Goal: Find specific page/section: Find specific page/section

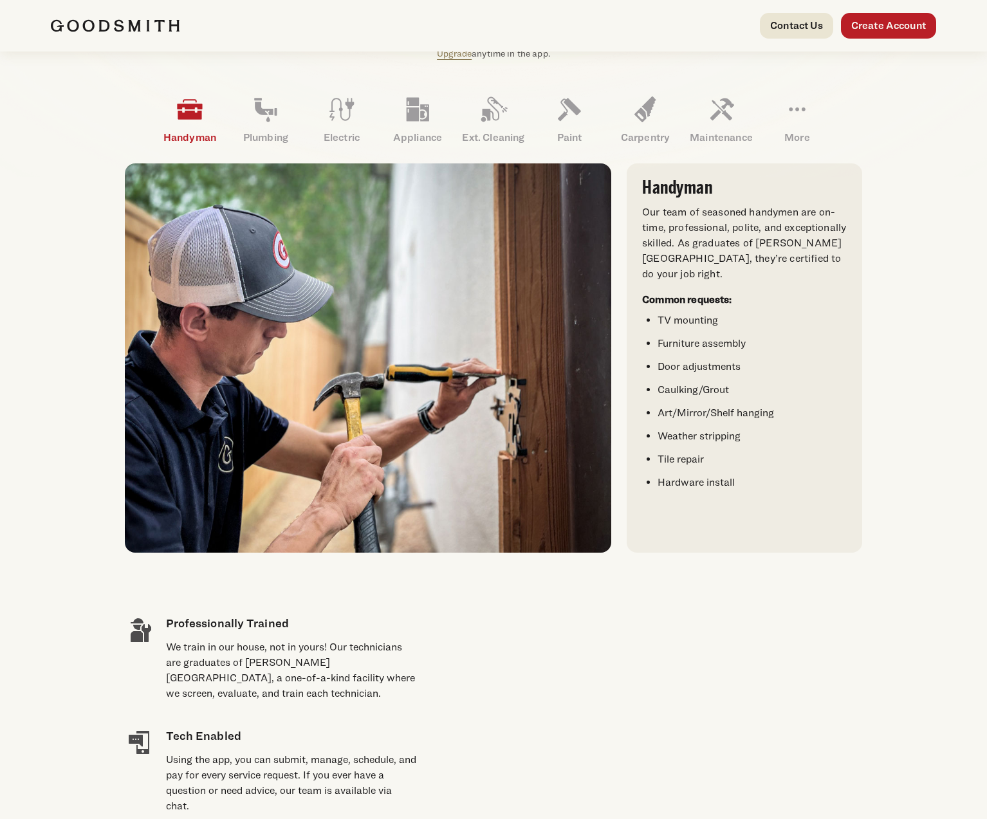
scroll to position [372, 0]
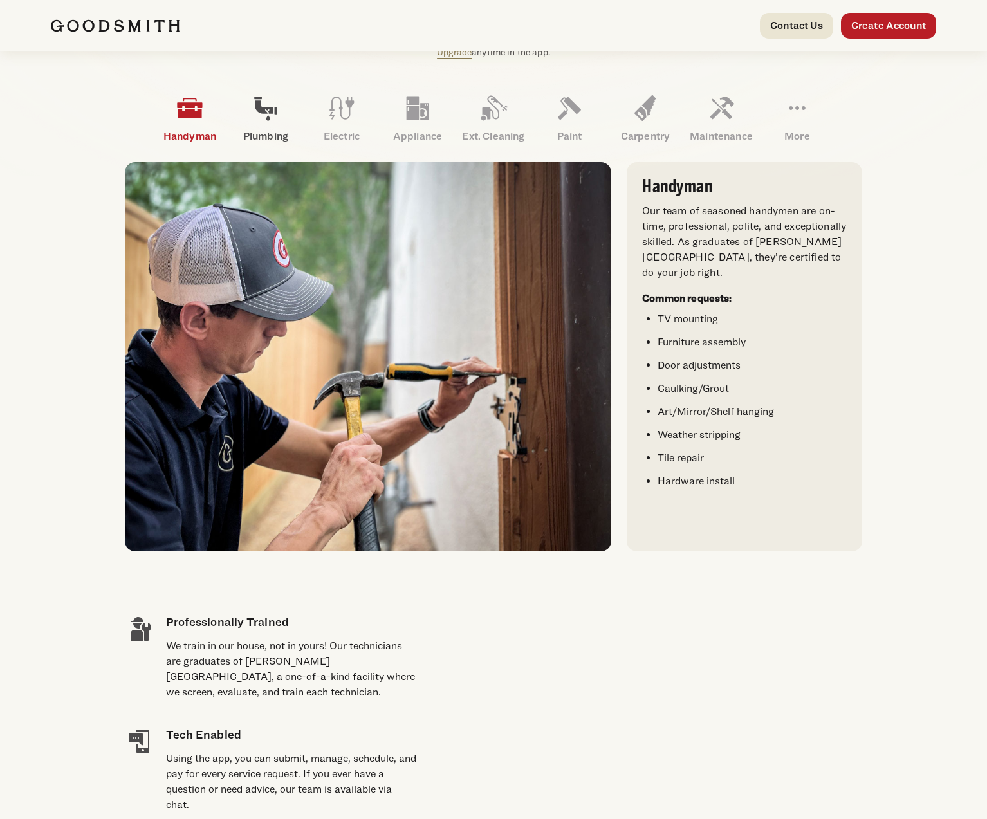
click at [265, 134] on p "Plumbing" at bounding box center [266, 136] width 76 height 15
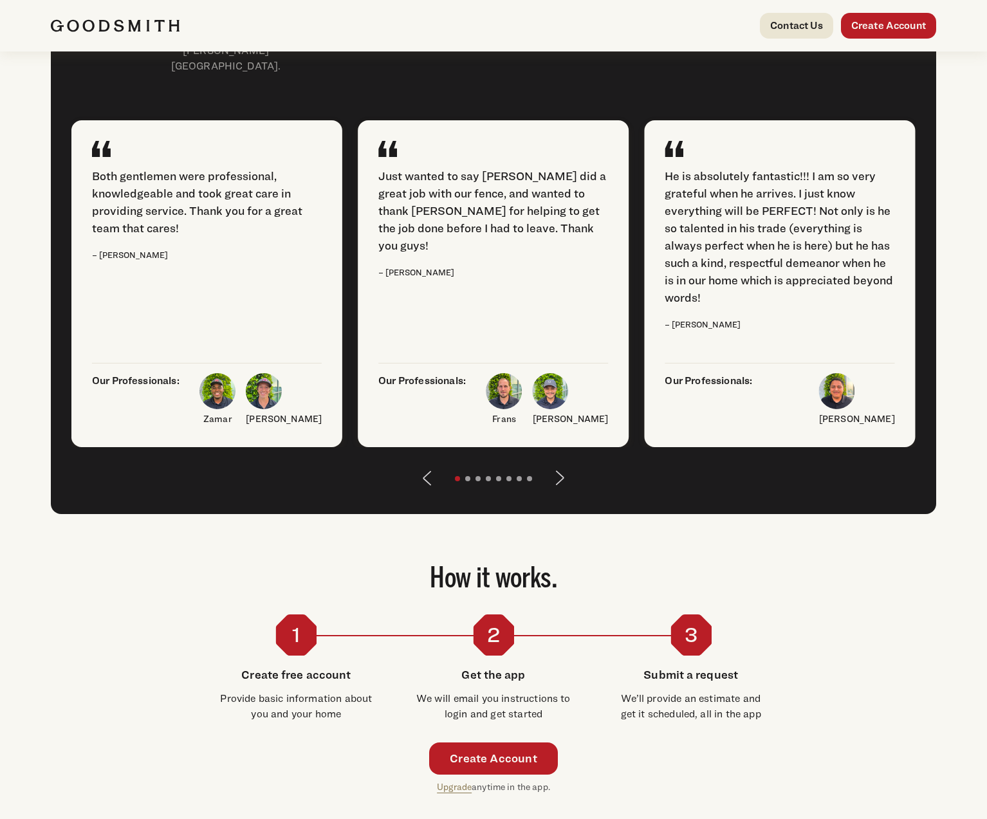
scroll to position [1588, 0]
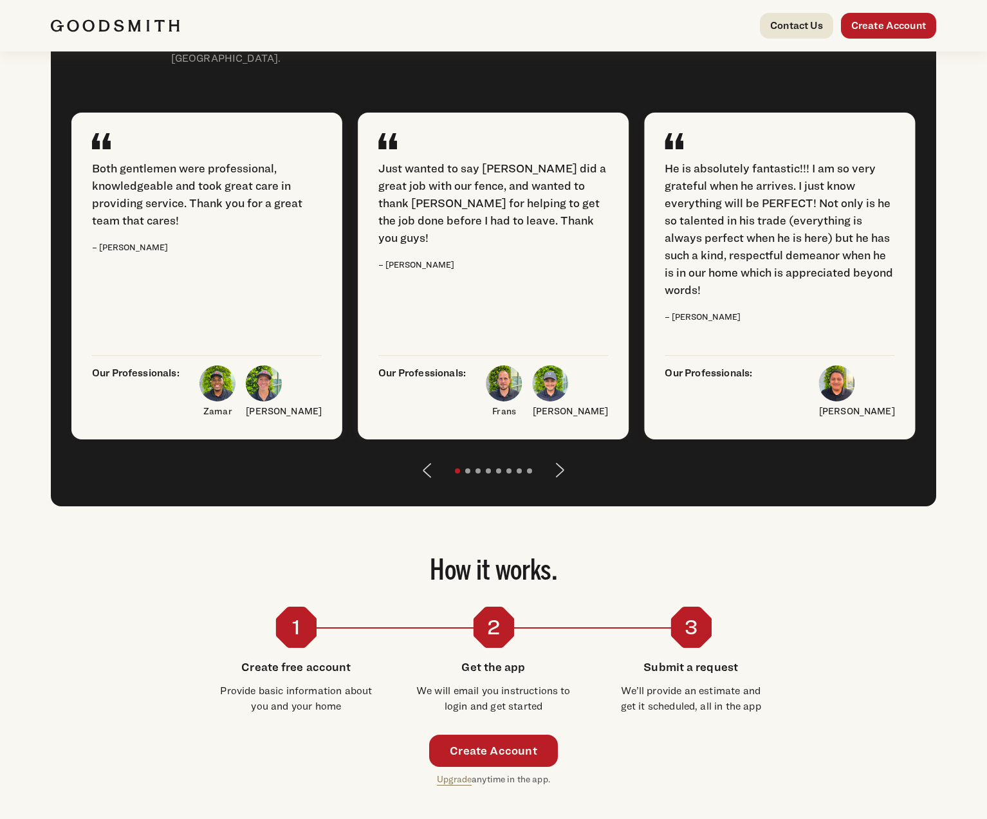
click at [558, 486] on button "Next" at bounding box center [560, 470] width 31 height 31
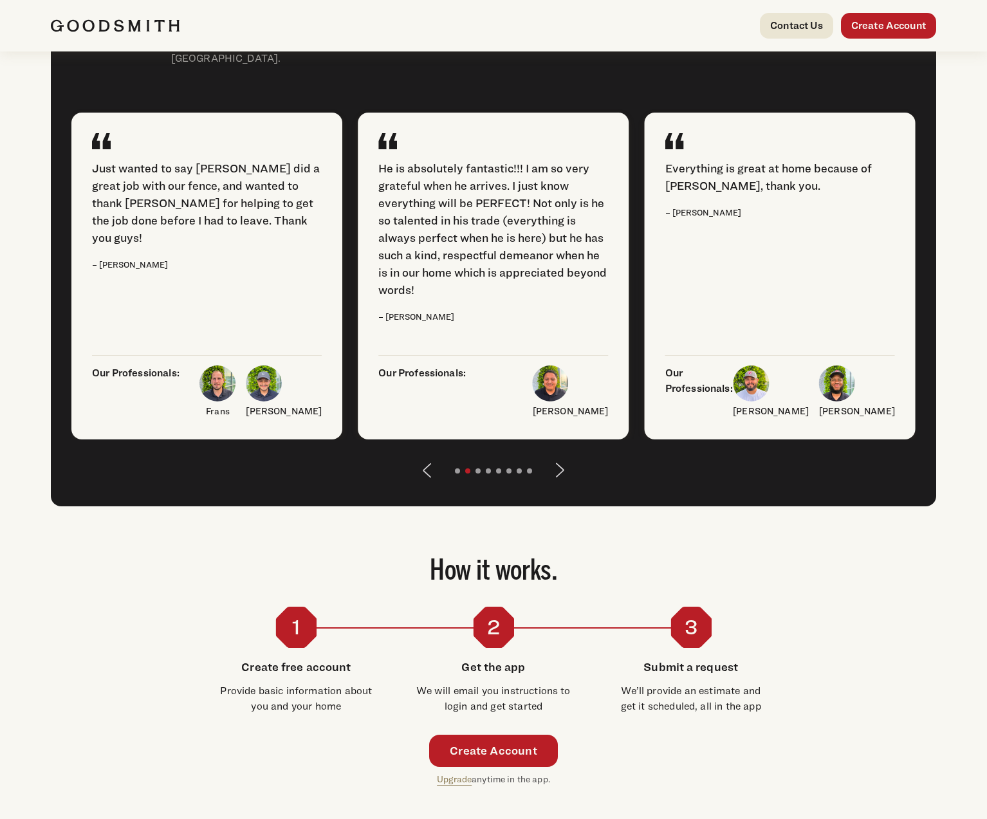
click at [558, 486] on button "Next" at bounding box center [560, 470] width 31 height 31
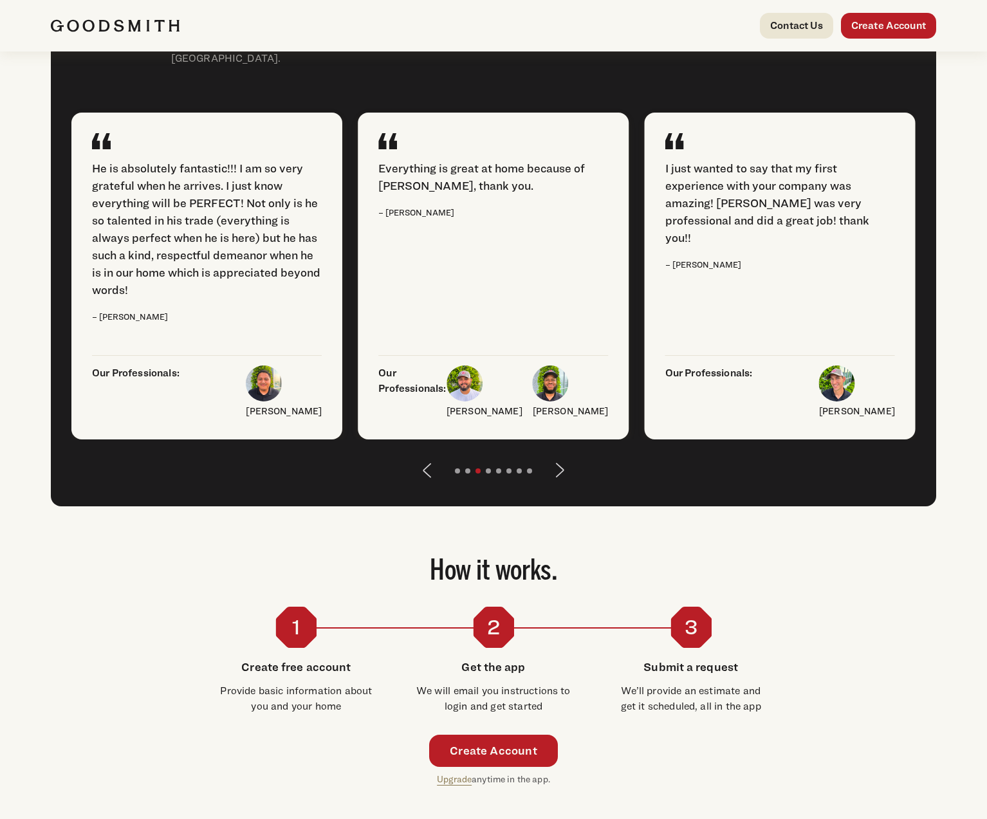
click at [558, 486] on button "Next" at bounding box center [560, 470] width 31 height 31
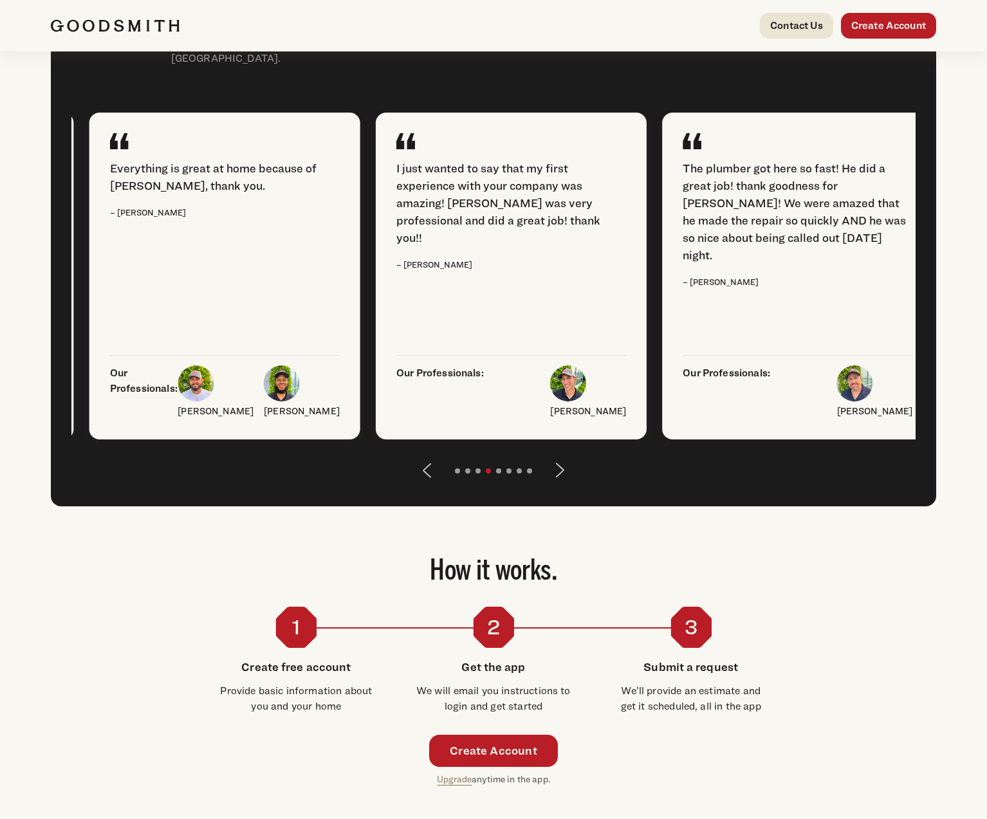
click at [558, 486] on button "Next" at bounding box center [560, 470] width 31 height 31
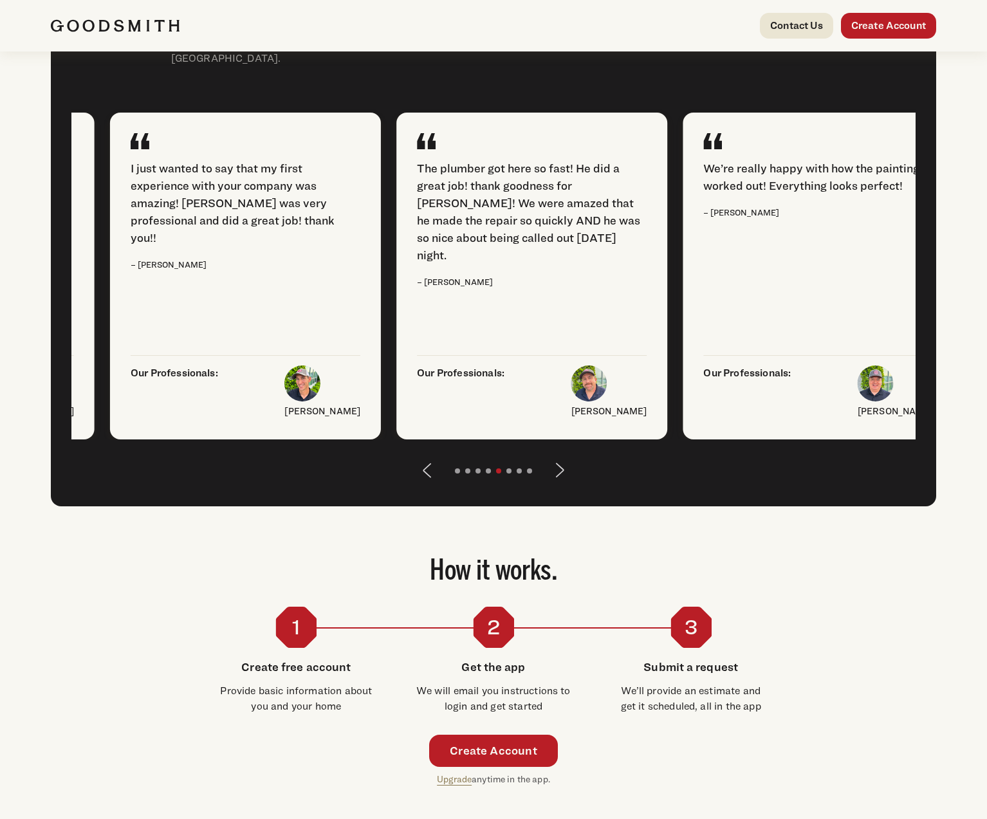
click at [558, 486] on button "Next" at bounding box center [560, 470] width 31 height 31
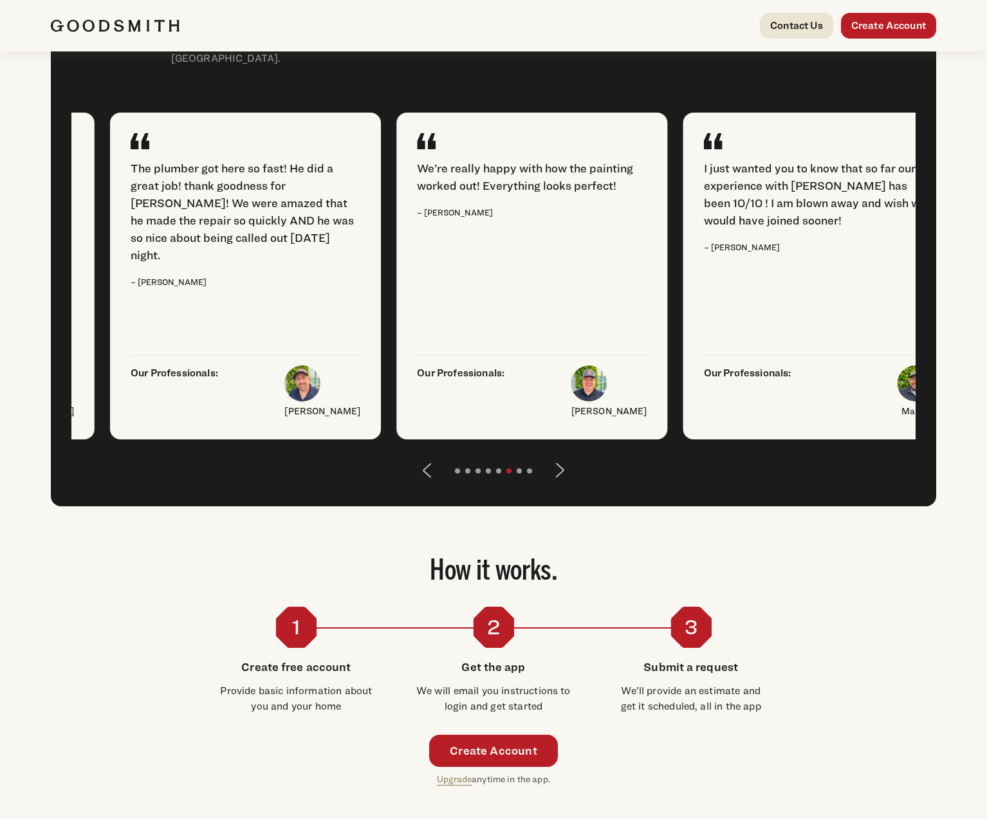
click at [558, 486] on button "Next" at bounding box center [560, 470] width 31 height 31
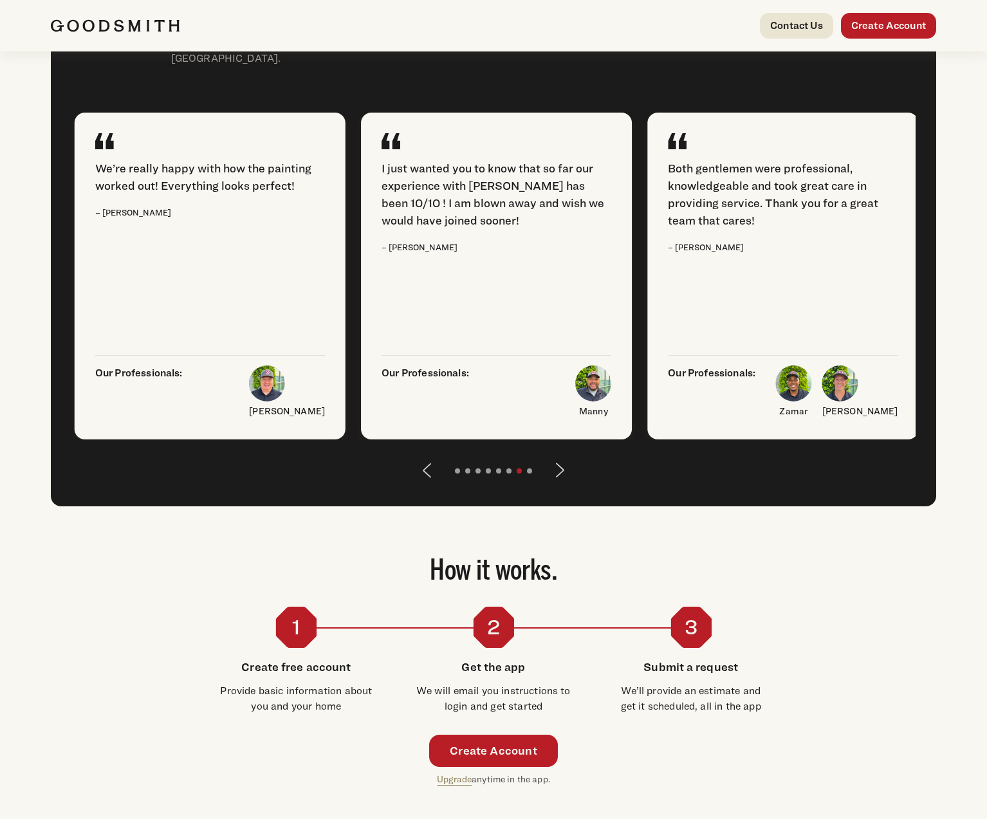
click at [558, 486] on button "Next" at bounding box center [560, 470] width 31 height 31
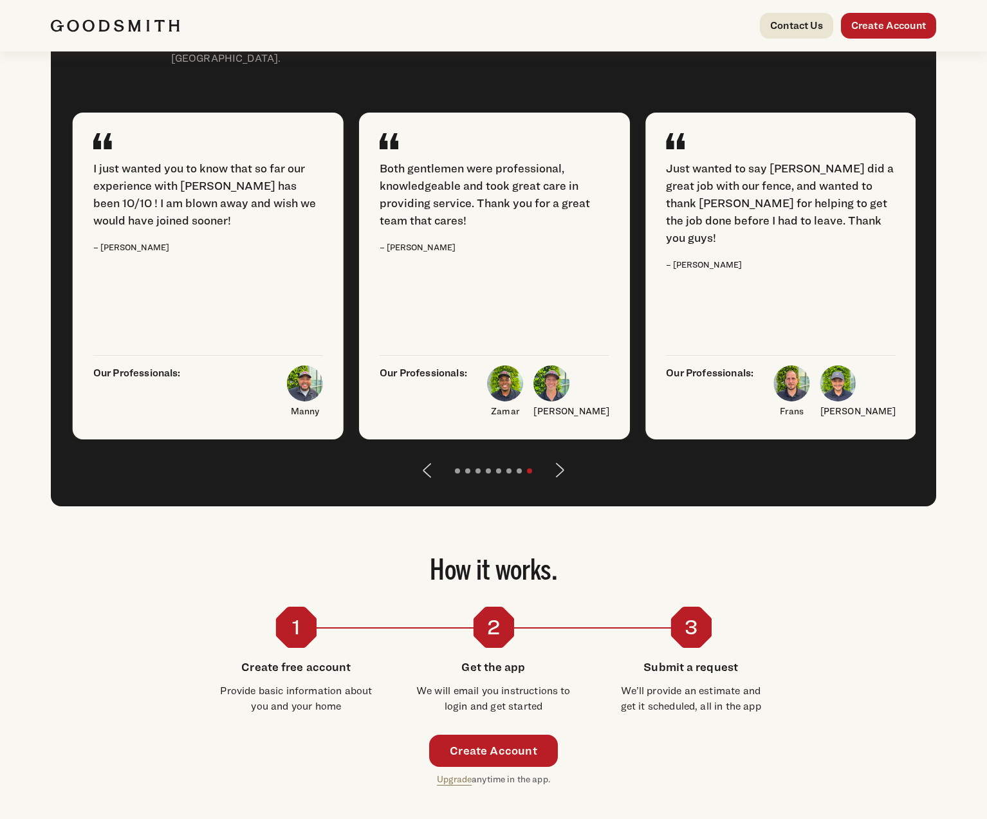
click at [558, 486] on button "Next" at bounding box center [560, 470] width 31 height 31
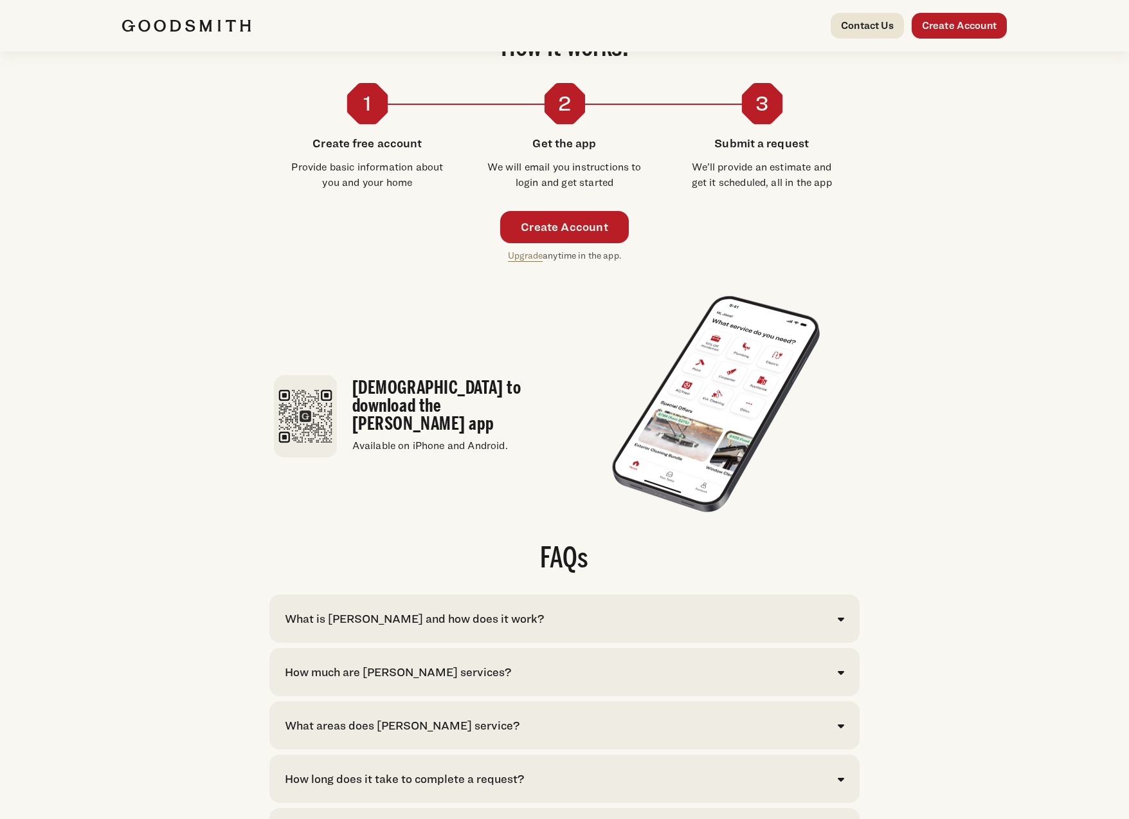
scroll to position [2113, 0]
